Goal: Task Accomplishment & Management: Manage account settings

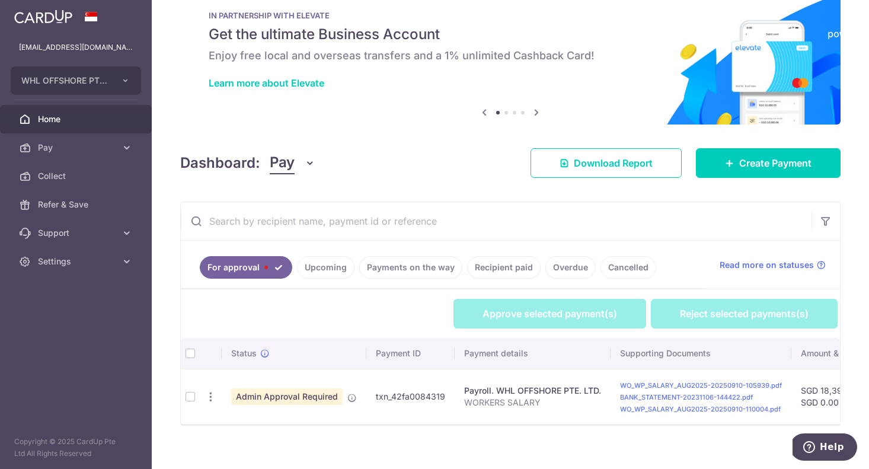
scroll to position [37, 0]
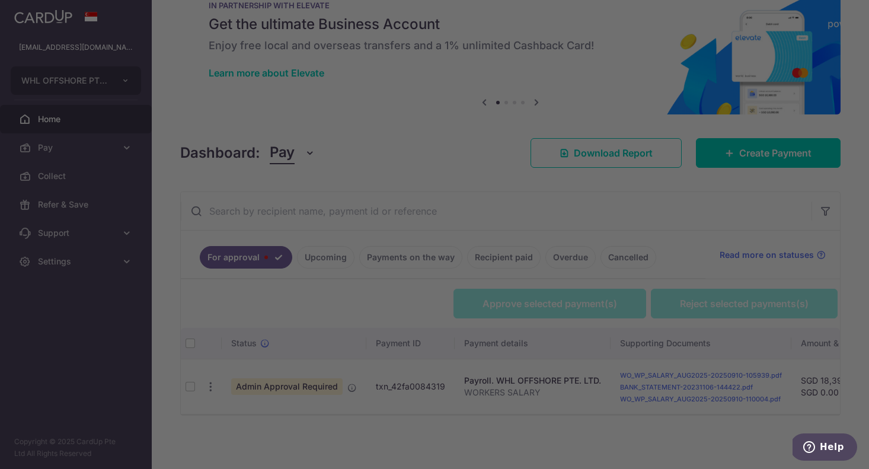
click at [209, 388] on div at bounding box center [439, 237] width 878 height 474
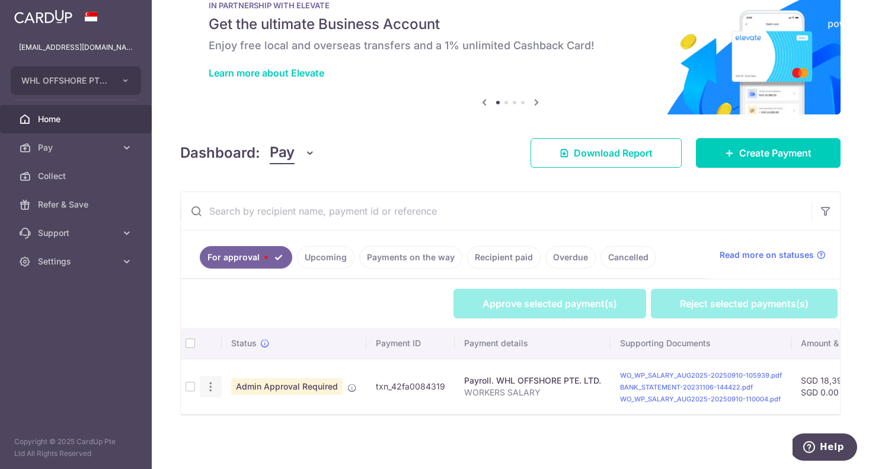
click at [217, 383] on div "Review Payment" at bounding box center [211, 387] width 22 height 22
click at [213, 383] on icon "button" at bounding box center [210, 386] width 12 height 12
click at [232, 420] on link "Review Payment" at bounding box center [261, 420] width 123 height 30
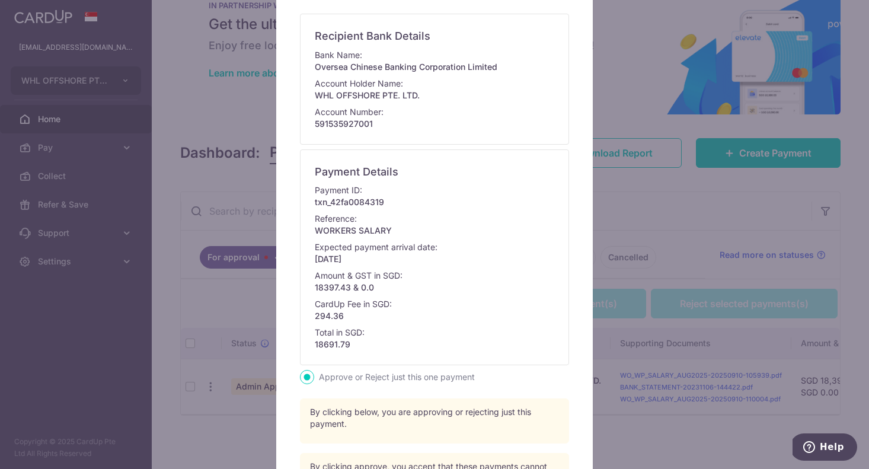
scroll to position [210, 0]
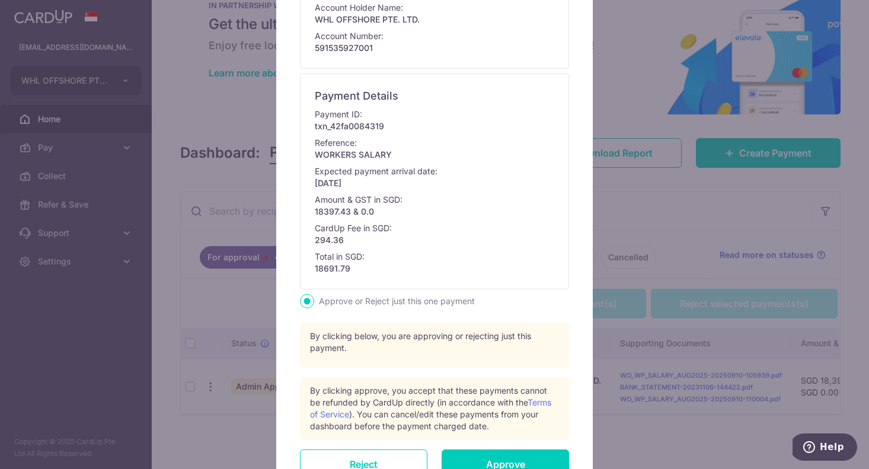
click at [606, 226] on div "Review Payment Recipient Bank Details Recipient country: Bank Name: Oversea Chi…" at bounding box center [434, 234] width 869 height 469
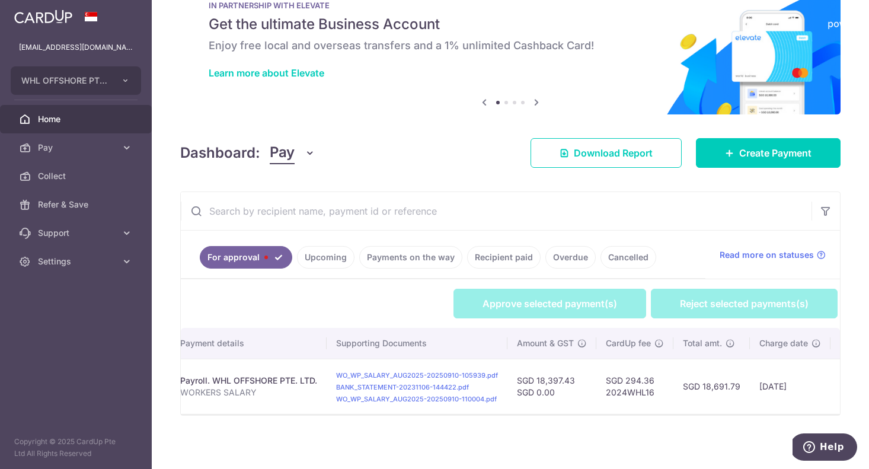
scroll to position [0, 340]
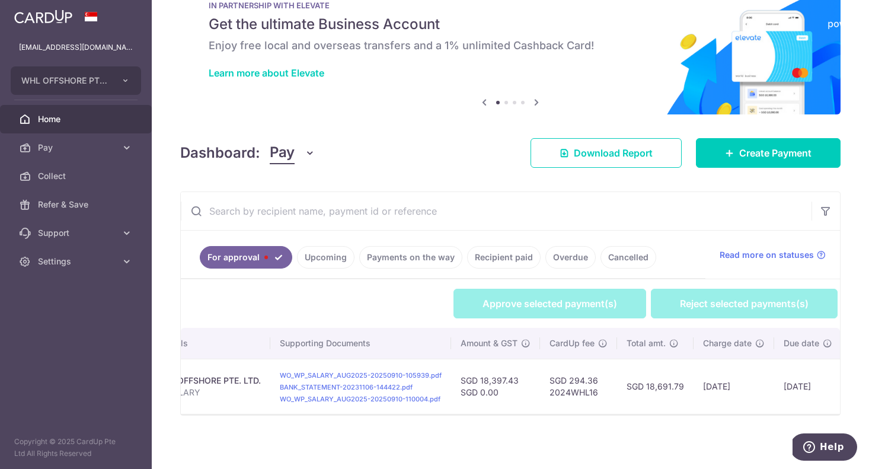
click at [586, 378] on td "SGD 294.36 2024WHL16" at bounding box center [578, 386] width 77 height 55
copy td "294.36"
click at [647, 387] on td "SGD 18,691.79" at bounding box center [655, 386] width 76 height 55
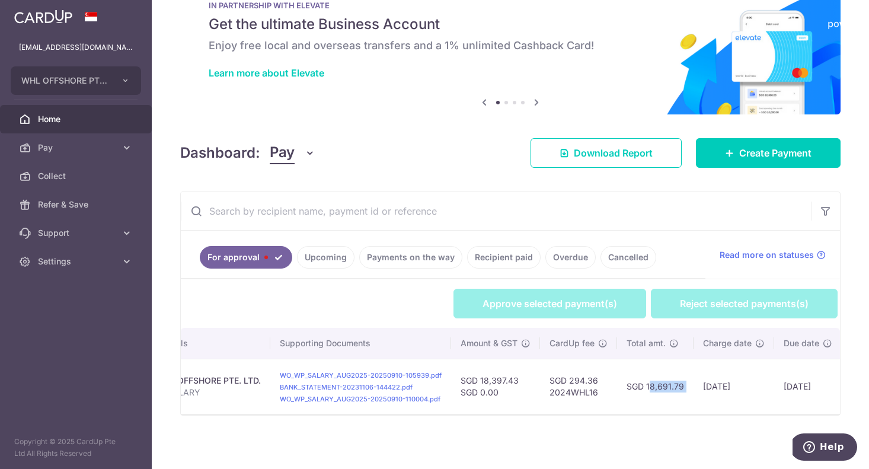
click at [647, 387] on td "SGD 18,691.79" at bounding box center [655, 386] width 76 height 55
copy tr "SGD 18,691.79"
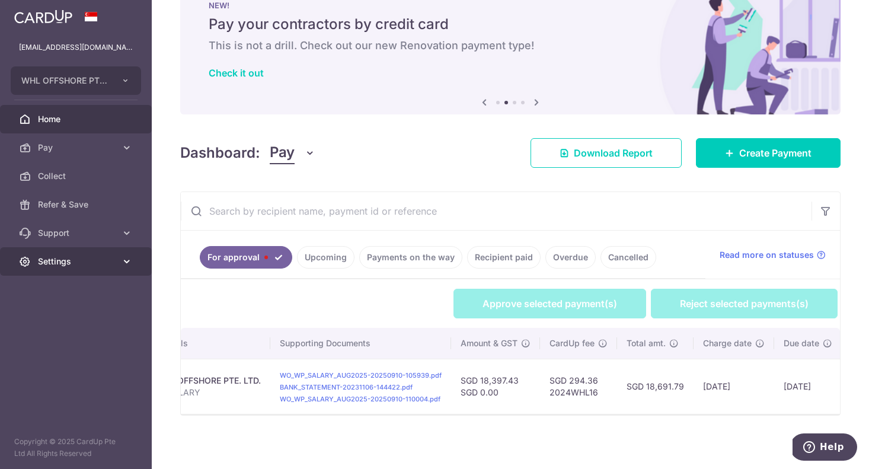
click at [78, 266] on span "Settings" at bounding box center [77, 261] width 78 height 12
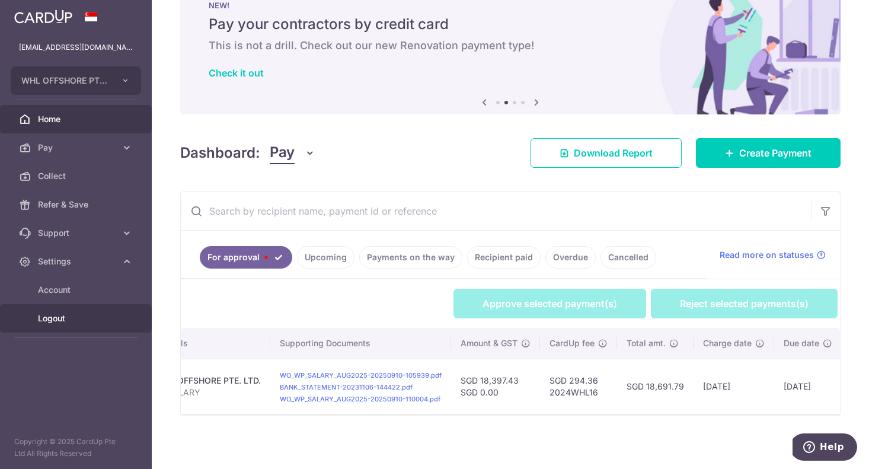
click at [62, 318] on span "Logout" at bounding box center [77, 318] width 78 height 12
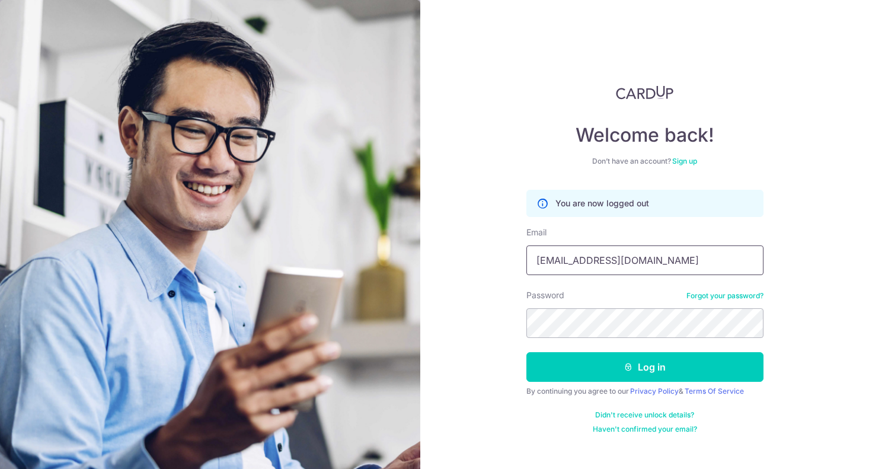
click at [646, 254] on input "ray.sim@whl.com.sg" at bounding box center [644, 260] width 237 height 30
type input "[DOMAIN_NAME][EMAIL_ADDRESS][DOMAIN_NAME]"
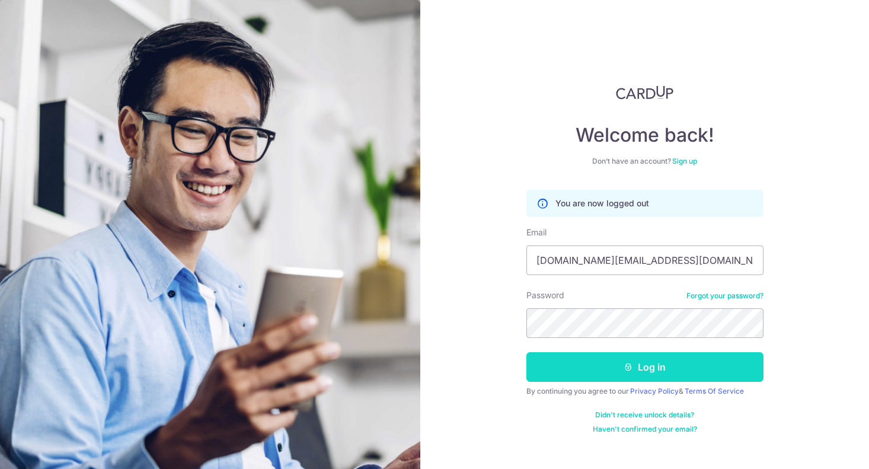
click at [618, 361] on button "Log in" at bounding box center [644, 367] width 237 height 30
